Goal: Information Seeking & Learning: Find specific fact

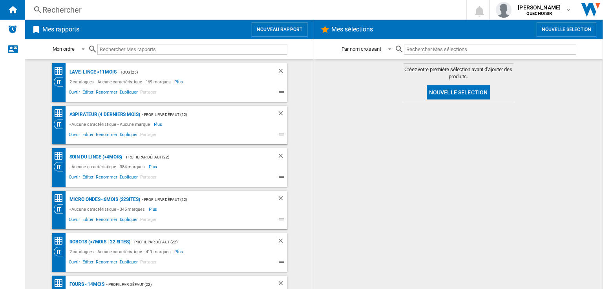
click at [134, 49] on input "text" at bounding box center [192, 49] width 190 height 11
paste input "Philips NA352/00 Séries 3000"
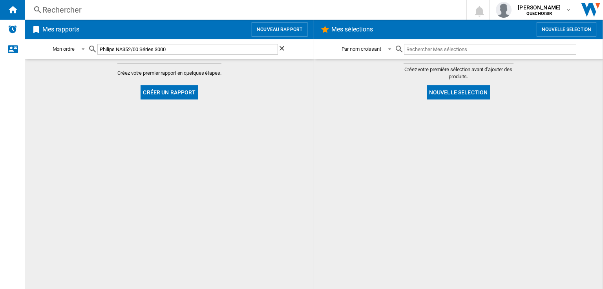
drag, startPoint x: 134, startPoint y: 49, endPoint x: 206, endPoint y: 49, distance: 71.9
click at [206, 49] on input "Philips NA352/00 Séries 3000" at bounding box center [187, 49] width 181 height 11
type input "Philips NA352"
drag, startPoint x: 143, startPoint y: 50, endPoint x: 70, endPoint y: 49, distance: 73.5
click at [70, 49] on div "Mon ordre Mon ordre Par type de rapport Par nom croissant Par nom décroissant P…" at bounding box center [170, 49] width 236 height 18
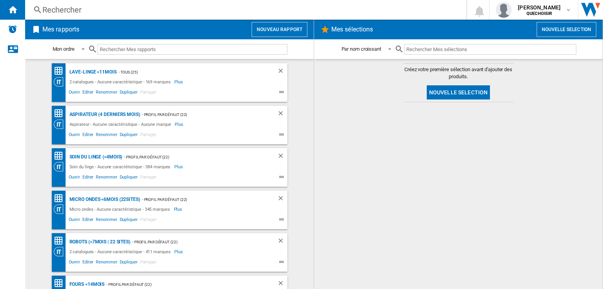
click at [89, 10] on div "Rechercher" at bounding box center [244, 9] width 404 height 11
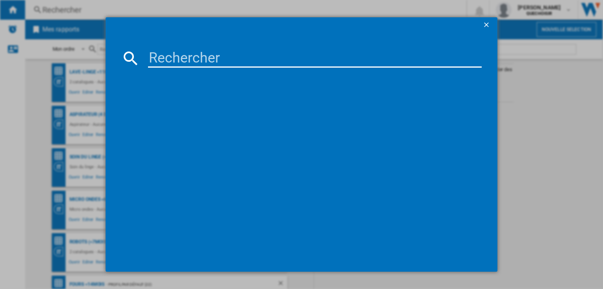
click at [209, 60] on input at bounding box center [315, 58] width 334 height 19
paste input "Philips NA352"
type input "Philips NA352"
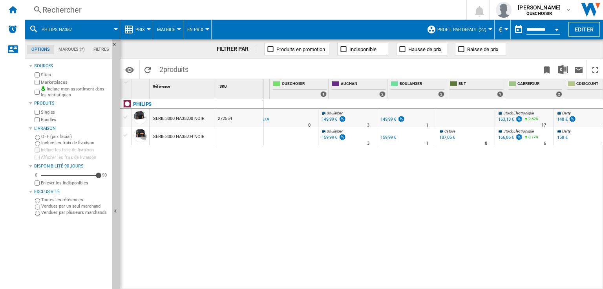
scroll to position [0, 102]
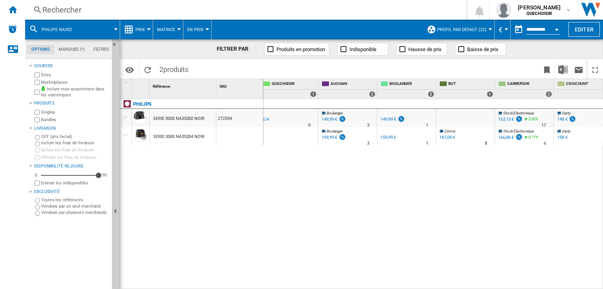
click at [160, 117] on div "SERIE 3000 NA35200 NOIR" at bounding box center [178, 119] width 51 height 18
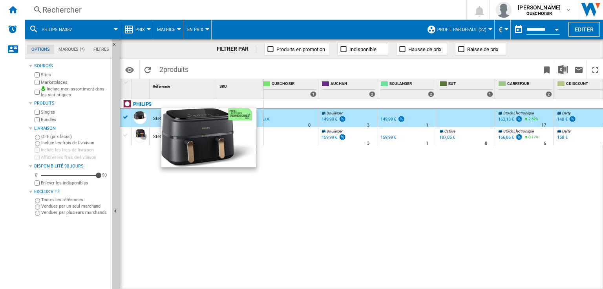
click at [139, 117] on div at bounding box center [140, 117] width 13 height 13
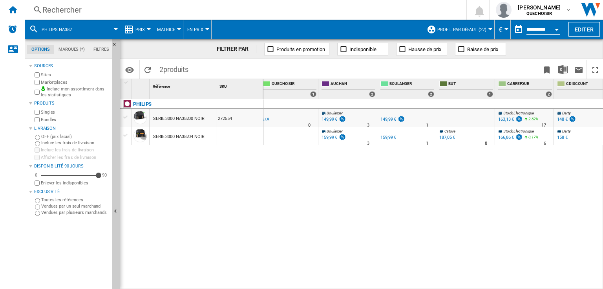
click at [162, 116] on div "SERIE 3000 NA35200 NOIR" at bounding box center [178, 119] width 51 height 18
click at [227, 117] on div "272554" at bounding box center [239, 118] width 47 height 18
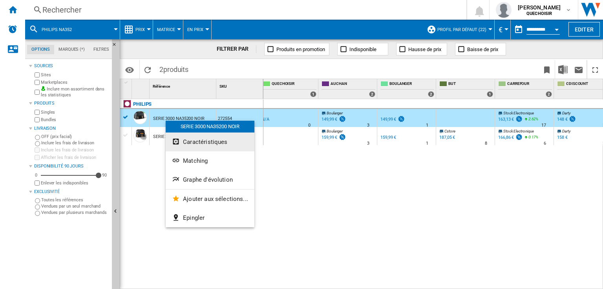
click at [183, 141] on span "Caractéristiques" at bounding box center [205, 141] width 44 height 7
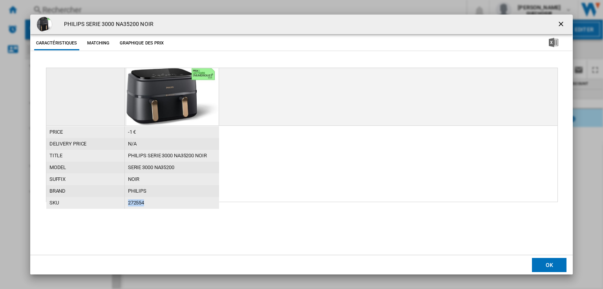
drag, startPoint x: 154, startPoint y: 203, endPoint x: 126, endPoint y: 204, distance: 27.9
click at [126, 204] on div "272554" at bounding box center [172, 203] width 94 height 12
copy div "272554"
click at [548, 259] on button "OK" at bounding box center [549, 265] width 35 height 14
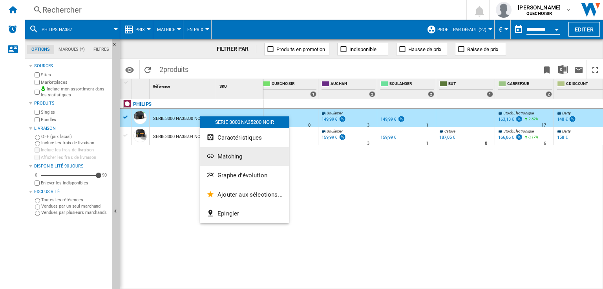
click at [219, 154] on span "Matching" at bounding box center [230, 156] width 25 height 7
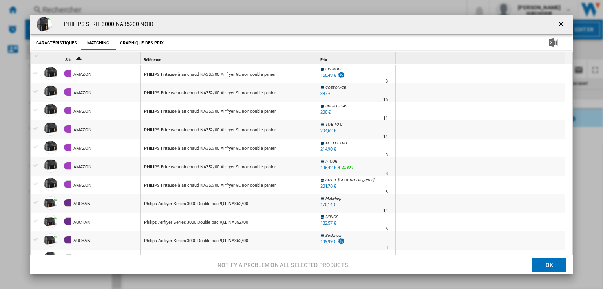
scroll to position [63, 0]
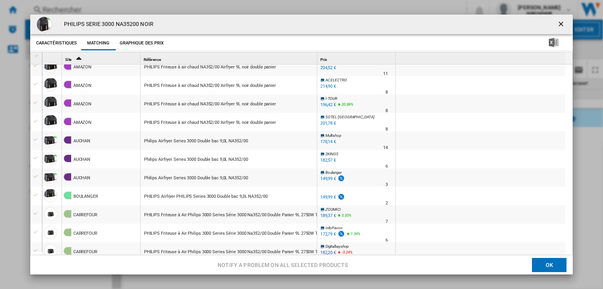
click at [552, 264] on button "OK" at bounding box center [549, 265] width 35 height 14
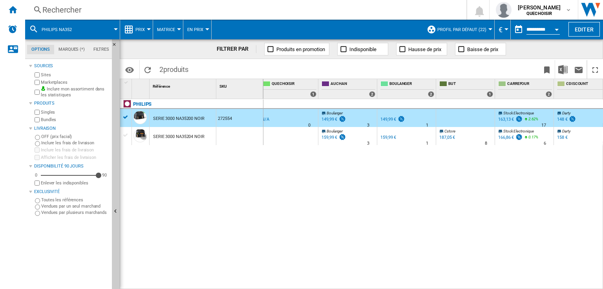
drag, startPoint x: 152, startPoint y: 119, endPoint x: 193, endPoint y: 119, distance: 40.9
click at [193, 119] on div "SERIE 3000 NA35200 NOIR" at bounding box center [183, 118] width 66 height 18
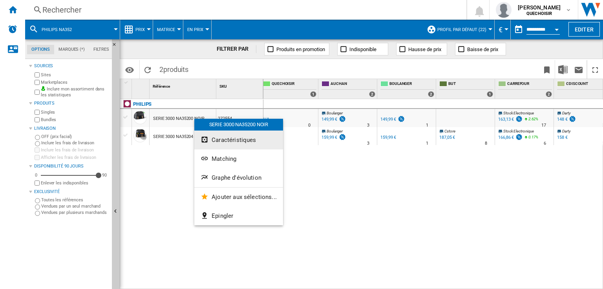
click at [213, 141] on span "Caractéristiques" at bounding box center [234, 139] width 44 height 7
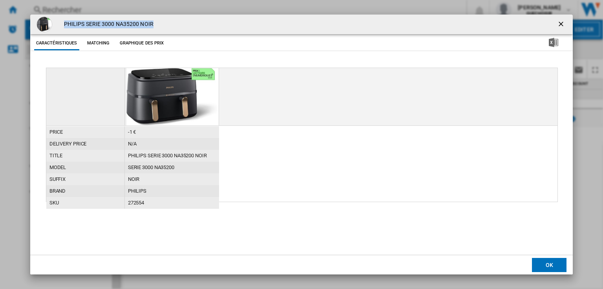
drag, startPoint x: 154, startPoint y: 26, endPoint x: 53, endPoint y: 30, distance: 100.6
click at [53, 30] on div "PHILIPS SERIE 3000 NA35200 NOIR" at bounding box center [301, 25] width 543 height 20
copy div "PHILIPS SERIE 3000 NA35200 NOIR"
